Goal: Task Accomplishment & Management: Manage account settings

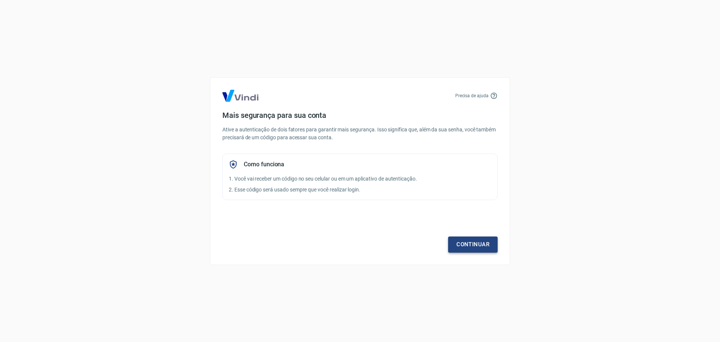
click at [470, 245] on link "Continuar" at bounding box center [473, 244] width 50 height 16
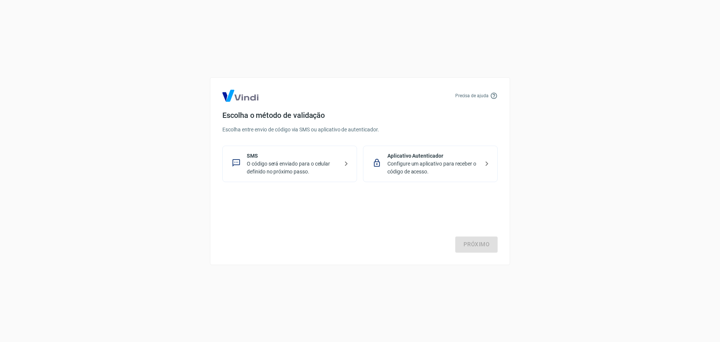
click at [322, 170] on p "O código será enviado para o celular definido no próximo passo." at bounding box center [293, 168] width 92 height 16
click at [490, 249] on link "Próximo" at bounding box center [476, 244] width 42 height 16
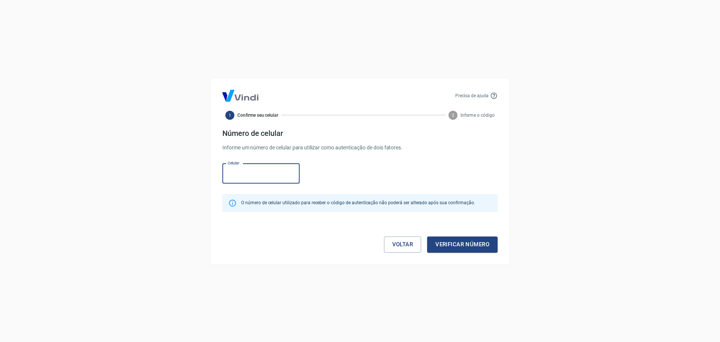
click at [254, 176] on input "Celular" at bounding box center [260, 174] width 77 height 20
type input "[PHONE_NUMBER]"
click at [473, 248] on button "Verificar número" at bounding box center [462, 244] width 71 height 16
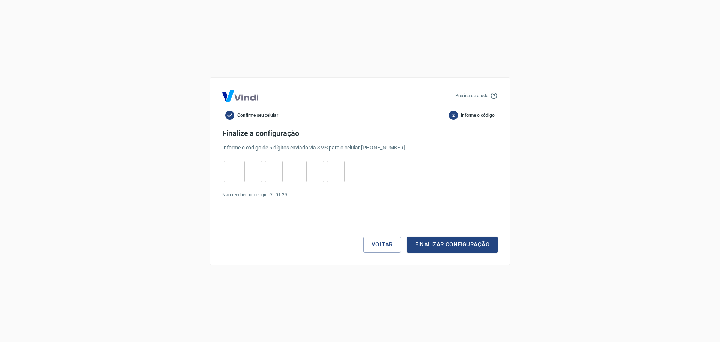
click at [232, 174] on input "tel" at bounding box center [233, 171] width 18 height 16
type input "6"
type input "9"
type input "1"
type input "2"
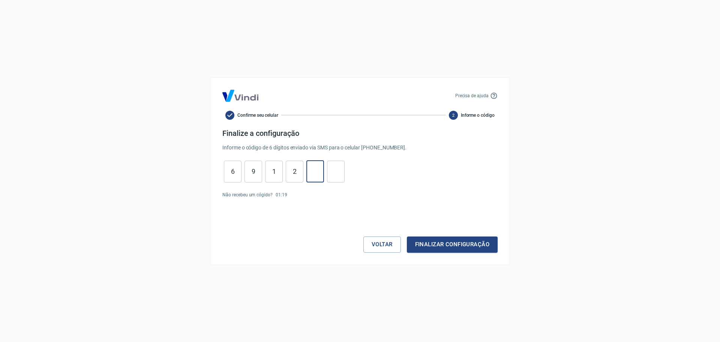
type input "8"
click at [440, 246] on button "Finalizar configuração" at bounding box center [452, 244] width 91 height 16
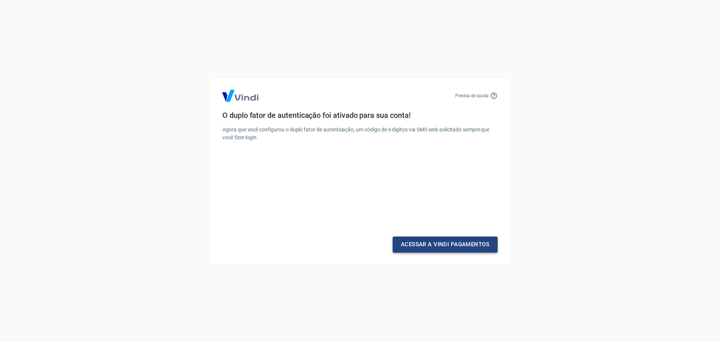
click at [448, 244] on link "Acessar a Vindi Pagamentos" at bounding box center [445, 244] width 105 height 16
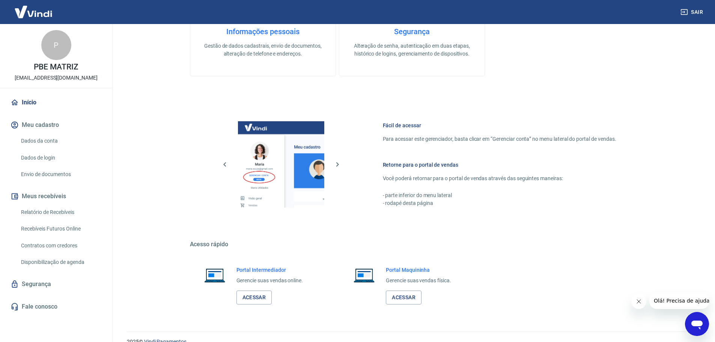
scroll to position [335, 0]
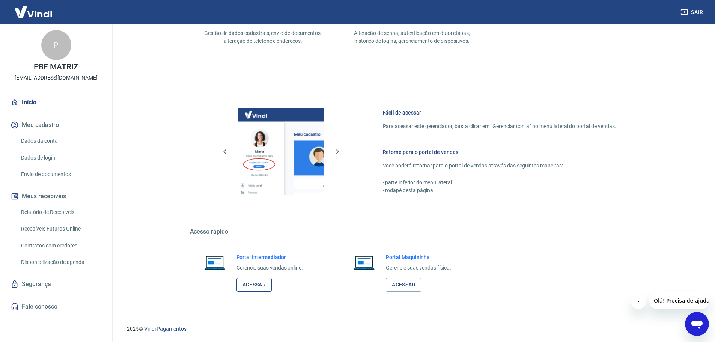
click at [267, 291] on link "Acessar" at bounding box center [254, 285] width 36 height 14
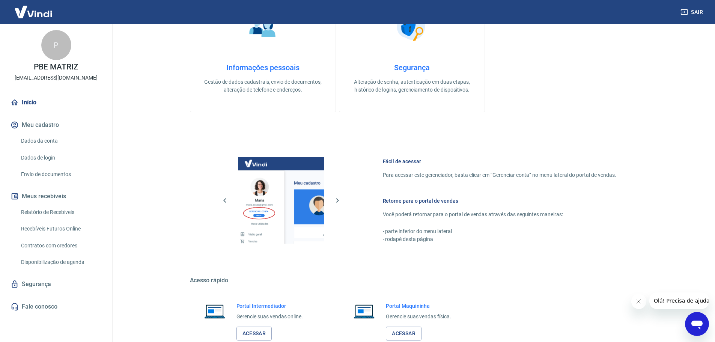
scroll to position [223, 0]
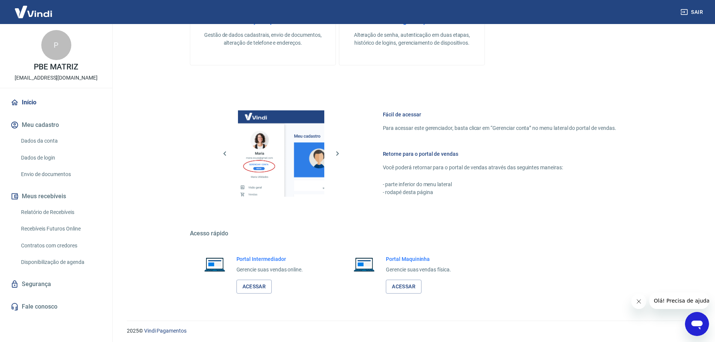
scroll to position [335, 0]
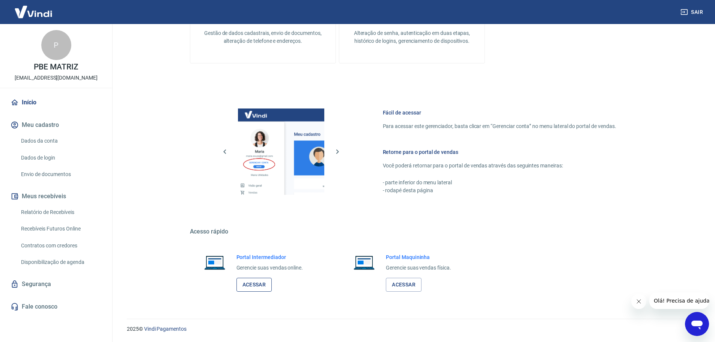
click at [252, 282] on link "Acessar" at bounding box center [254, 285] width 36 height 14
click at [683, 8] on button "Sair" at bounding box center [692, 12] width 27 height 14
